Goal: Navigation & Orientation: Find specific page/section

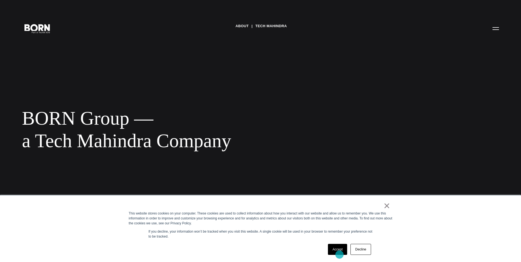
click at [224, 69] on div "Accept Decline" at bounding box center [349, 249] width 46 height 14
click at [224, 69] on link "Accept" at bounding box center [338, 249] width 20 height 11
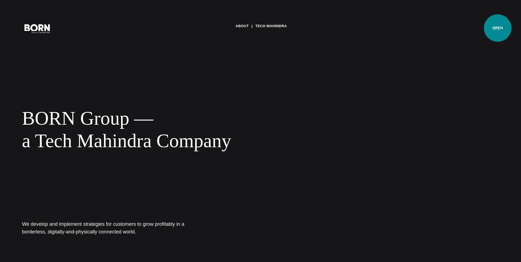
click at [224, 28] on button "Primary Menu" at bounding box center [495, 29] width 13 height 12
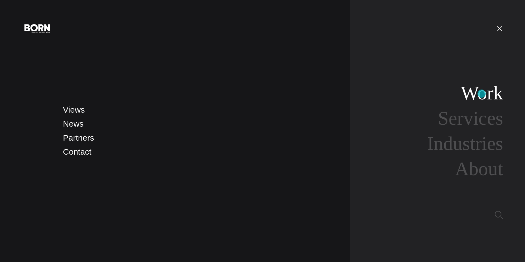
click at [224, 69] on link "Work" at bounding box center [482, 92] width 42 height 21
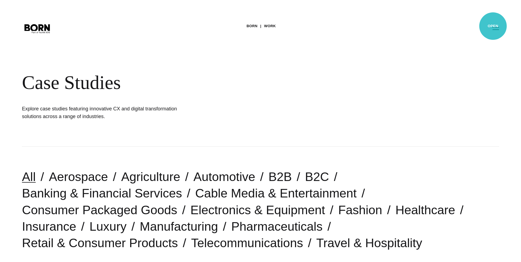
click at [493, 26] on button "Primary Menu" at bounding box center [495, 29] width 13 height 12
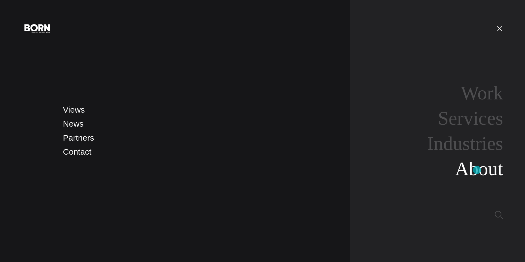
click at [477, 170] on link "About" at bounding box center [479, 168] width 48 height 21
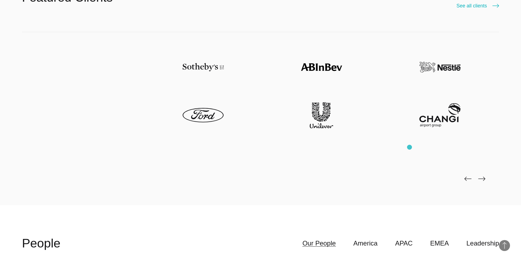
scroll to position [1487, 0]
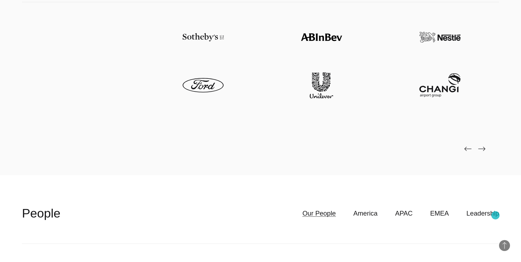
drag, startPoint x: 496, startPoint y: 215, endPoint x: 467, endPoint y: 201, distance: 32.4
click at [496, 215] on link "Leadership" at bounding box center [483, 213] width 33 height 10
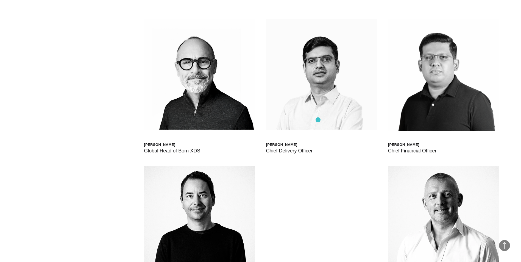
scroll to position [1652, 0]
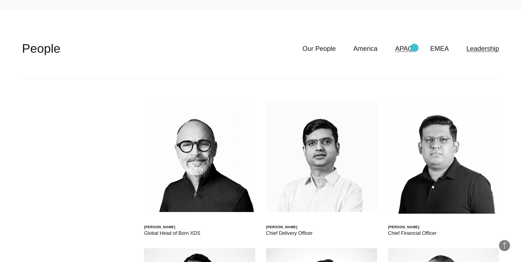
click at [413, 48] on link "APAC" at bounding box center [404, 48] width 18 height 10
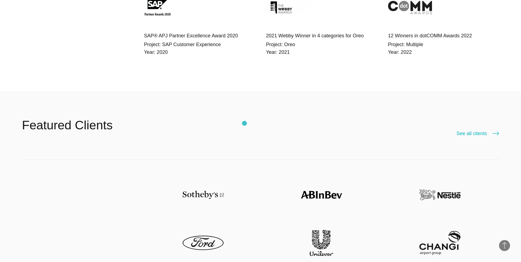
scroll to position [1377, 0]
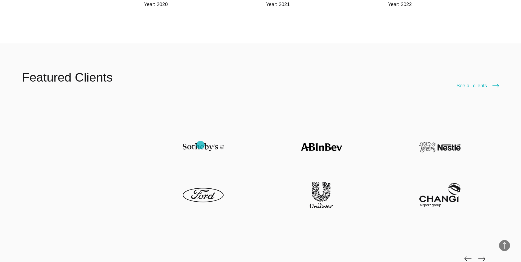
click at [201, 145] on img at bounding box center [203, 147] width 41 height 26
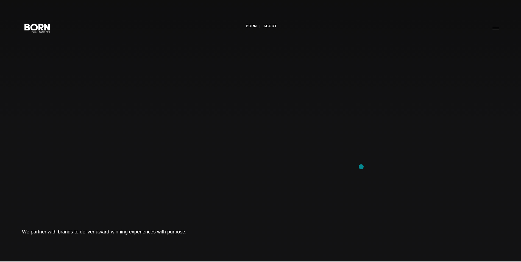
scroll to position [0, 0]
